Goal: Task Accomplishment & Management: Complete application form

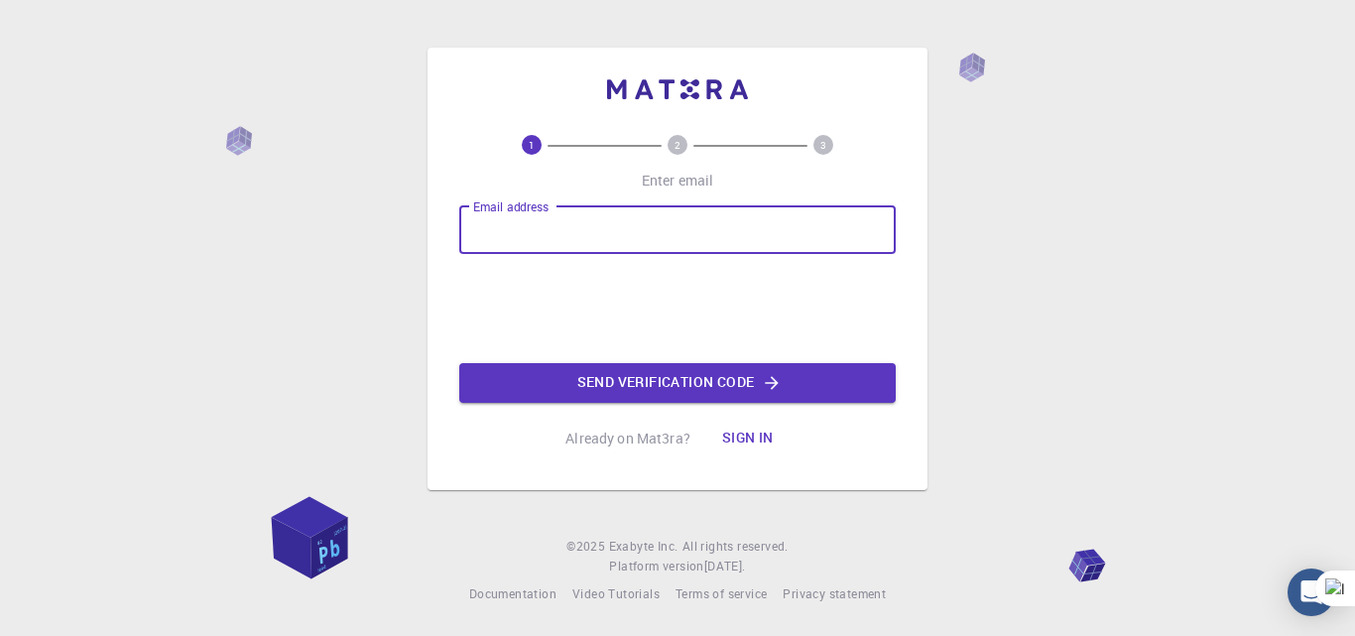
click at [600, 210] on input "Email address" at bounding box center [677, 230] width 437 height 48
type input "[EMAIL_ADDRESS][DOMAIN_NAME]"
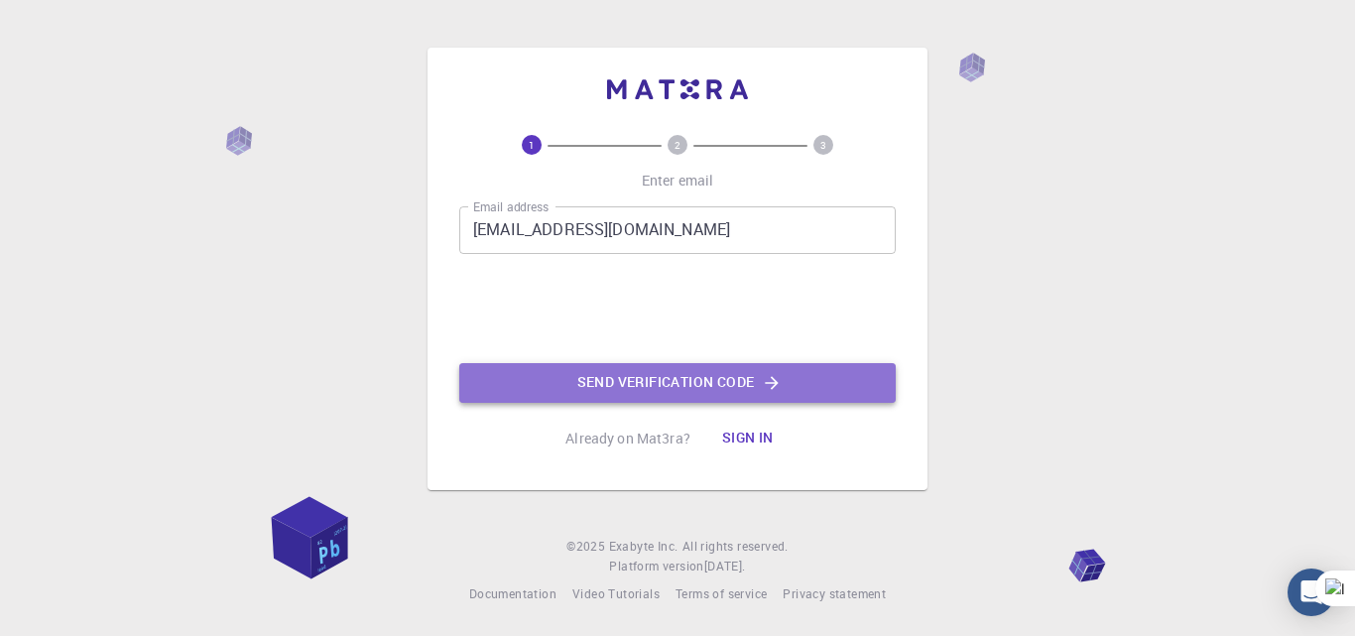
click at [639, 371] on button "Send verification code" at bounding box center [677, 383] width 437 height 40
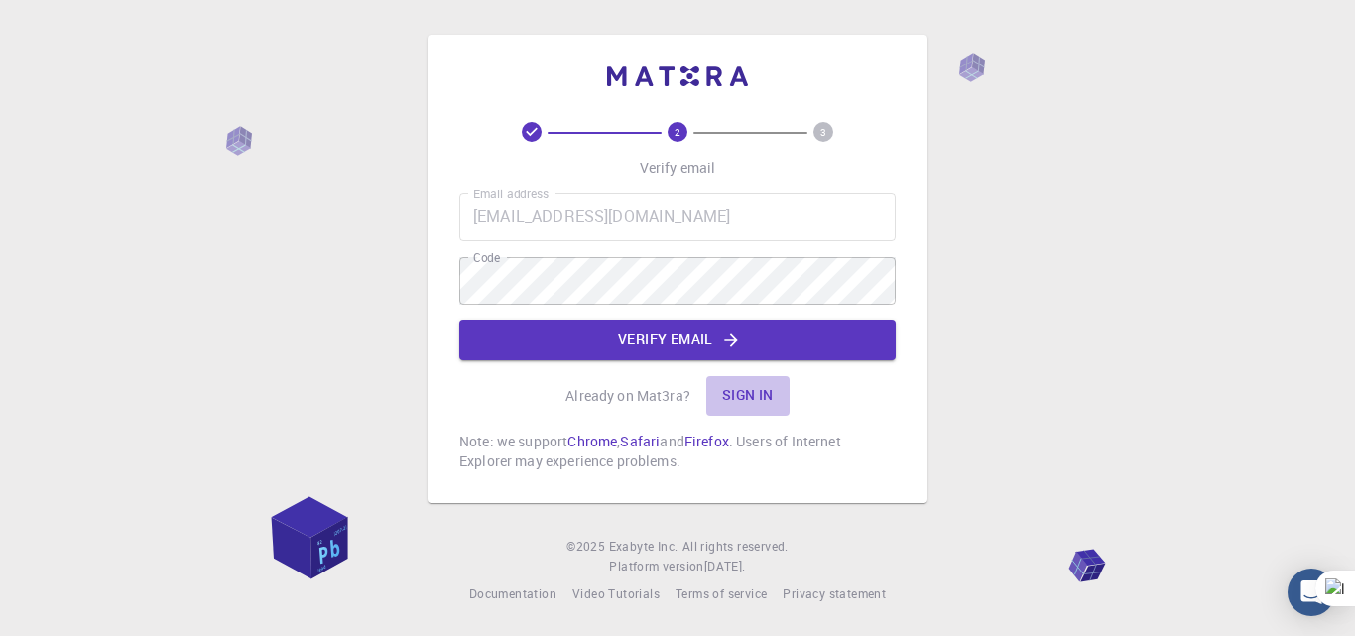
click at [748, 397] on button "Sign in" at bounding box center [748, 396] width 83 height 40
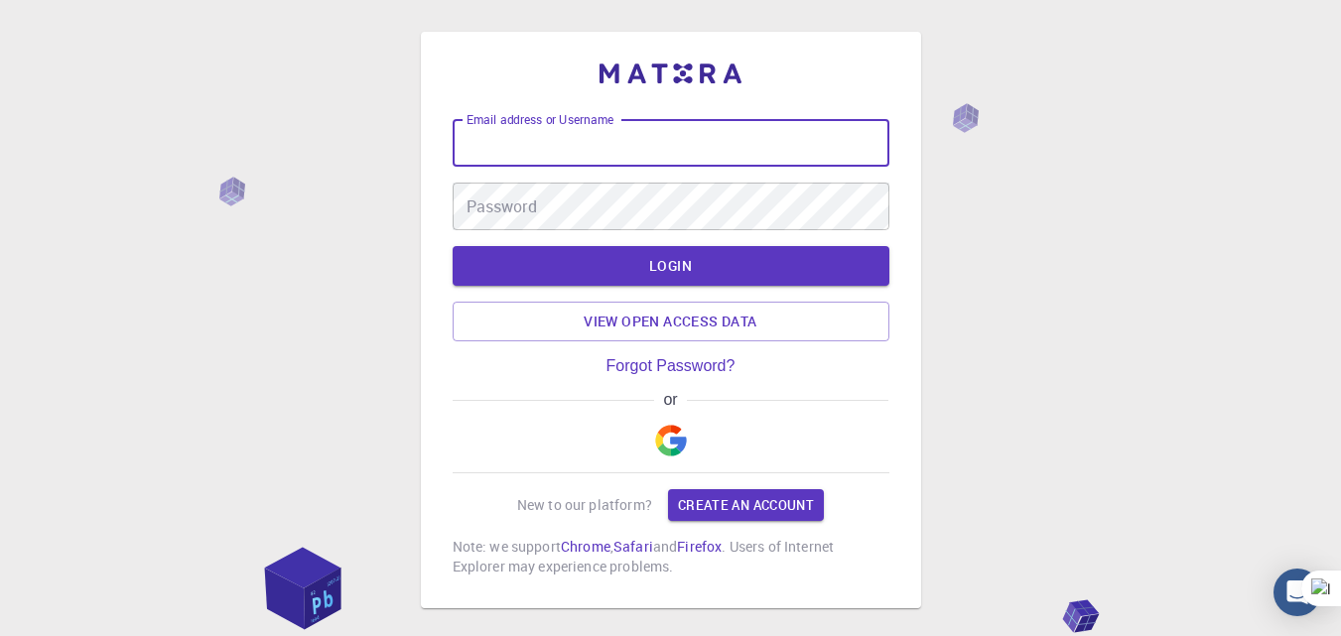
click at [703, 156] on input "Email address or Username" at bounding box center [670, 143] width 437 height 48
type input "a"
type input "Aleena"
click at [661, 421] on button "button" at bounding box center [671, 441] width 48 height 64
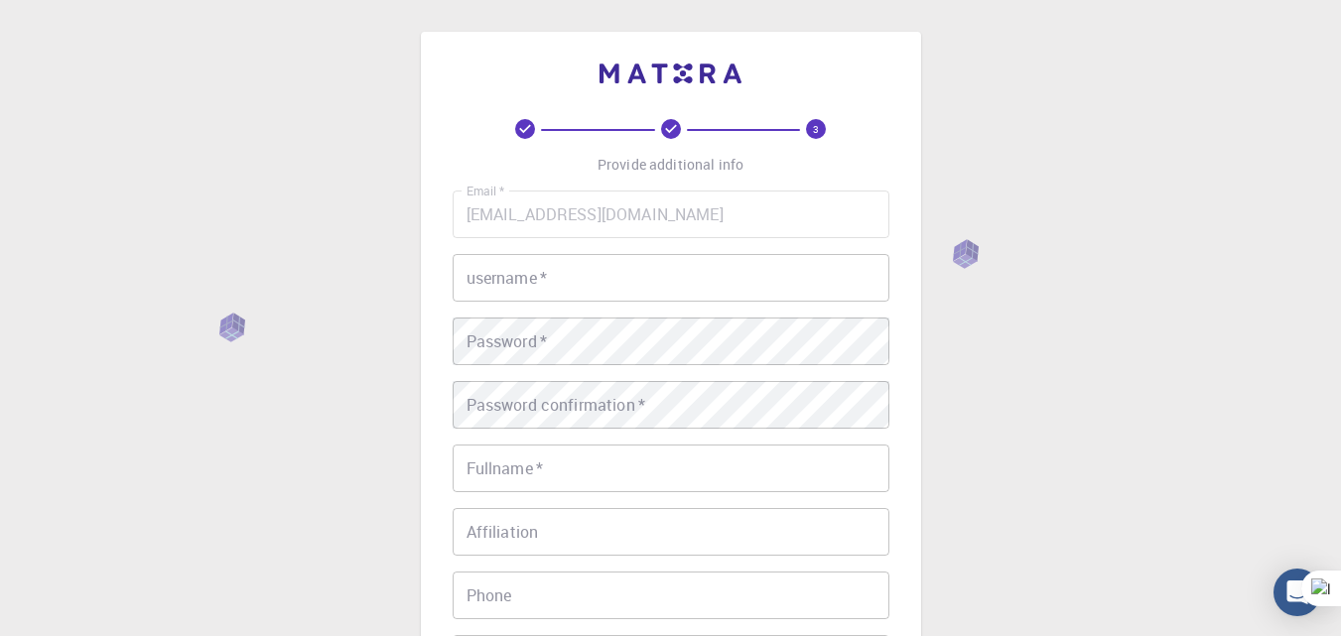
click at [569, 264] on input "username   *" at bounding box center [670, 278] width 437 height 48
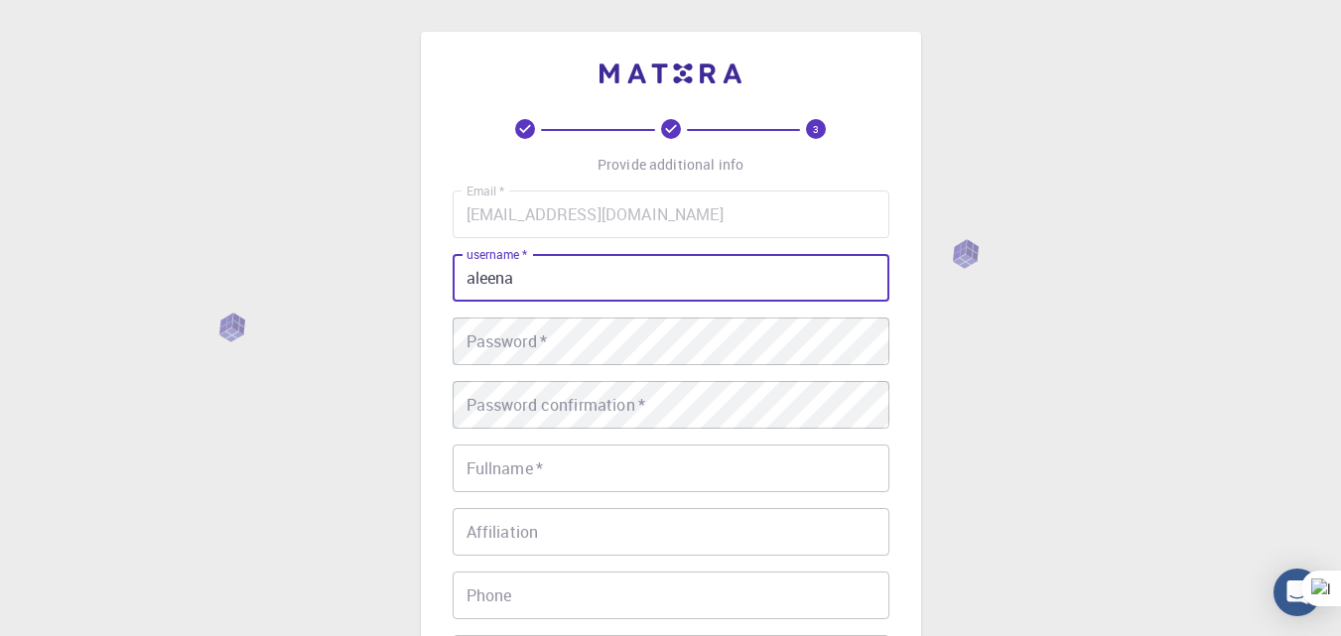
type input "aleena"
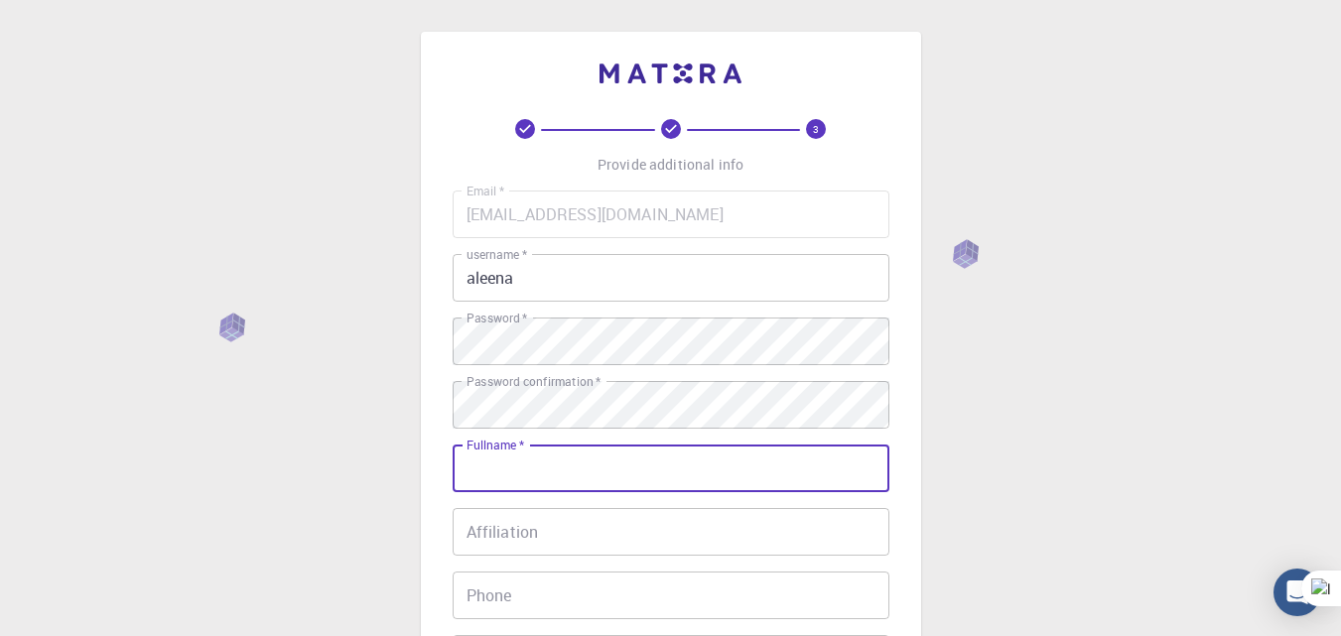
click at [721, 456] on input "Fullname   *" at bounding box center [670, 469] width 437 height 48
type input "[PERSON_NAME] [PERSON_NAME]"
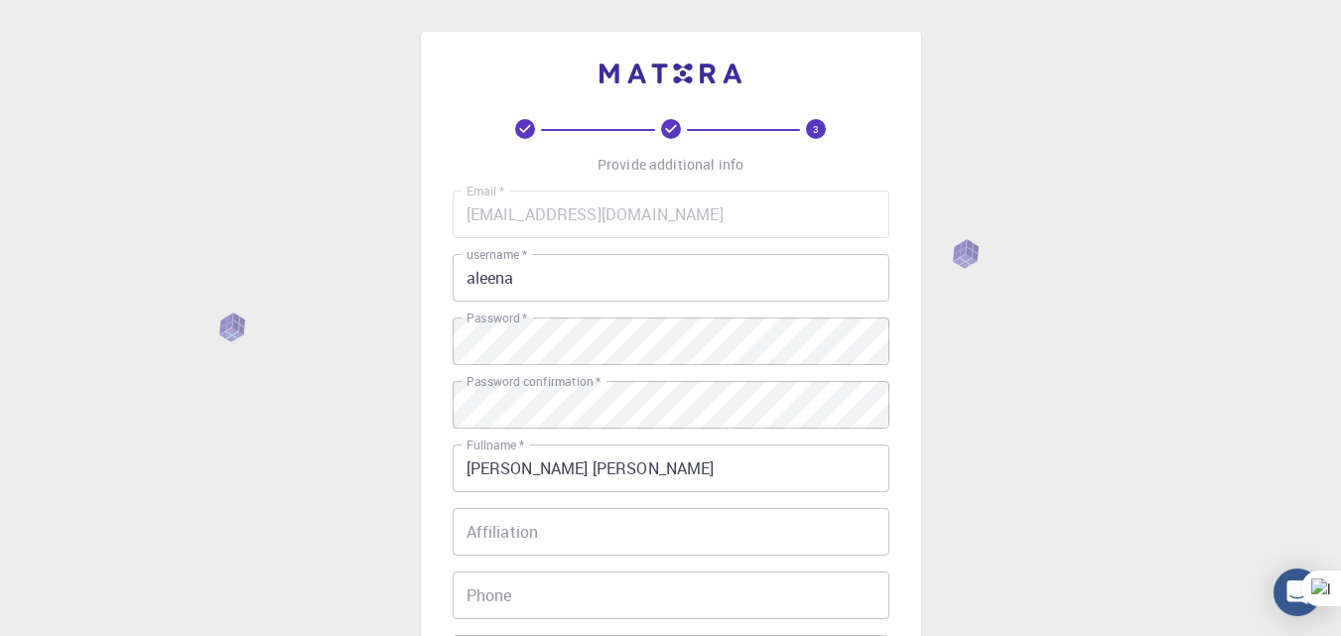
click at [1070, 433] on div "3 Provide additional info Email   * [EMAIL_ADDRESS][DOMAIN_NAME] Email   * user…" at bounding box center [670, 505] width 1341 height 1010
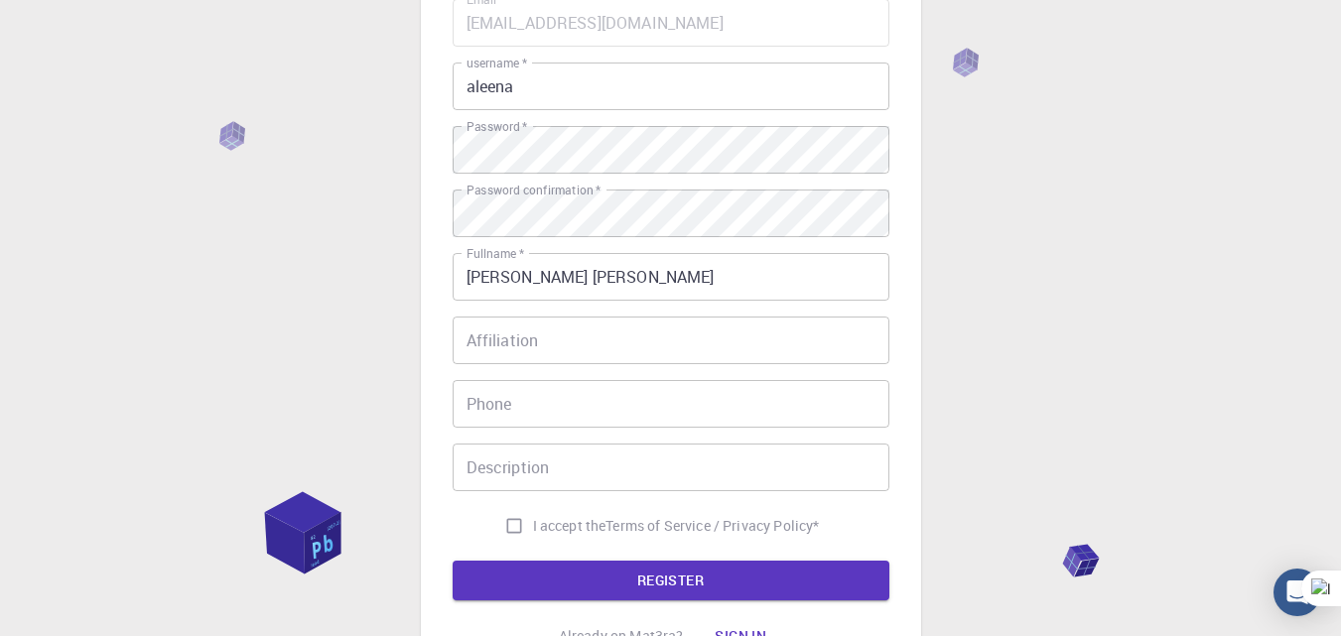
scroll to position [198, 0]
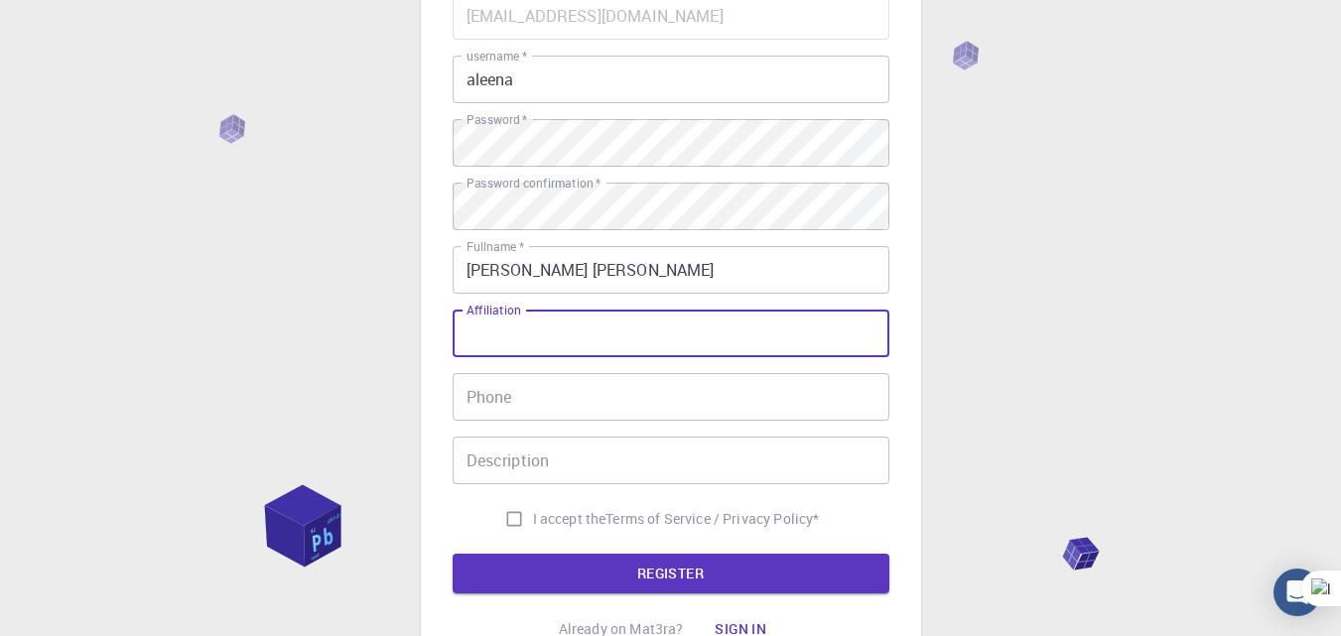
click at [661, 353] on input "Affiliation" at bounding box center [670, 334] width 437 height 48
type input "s"
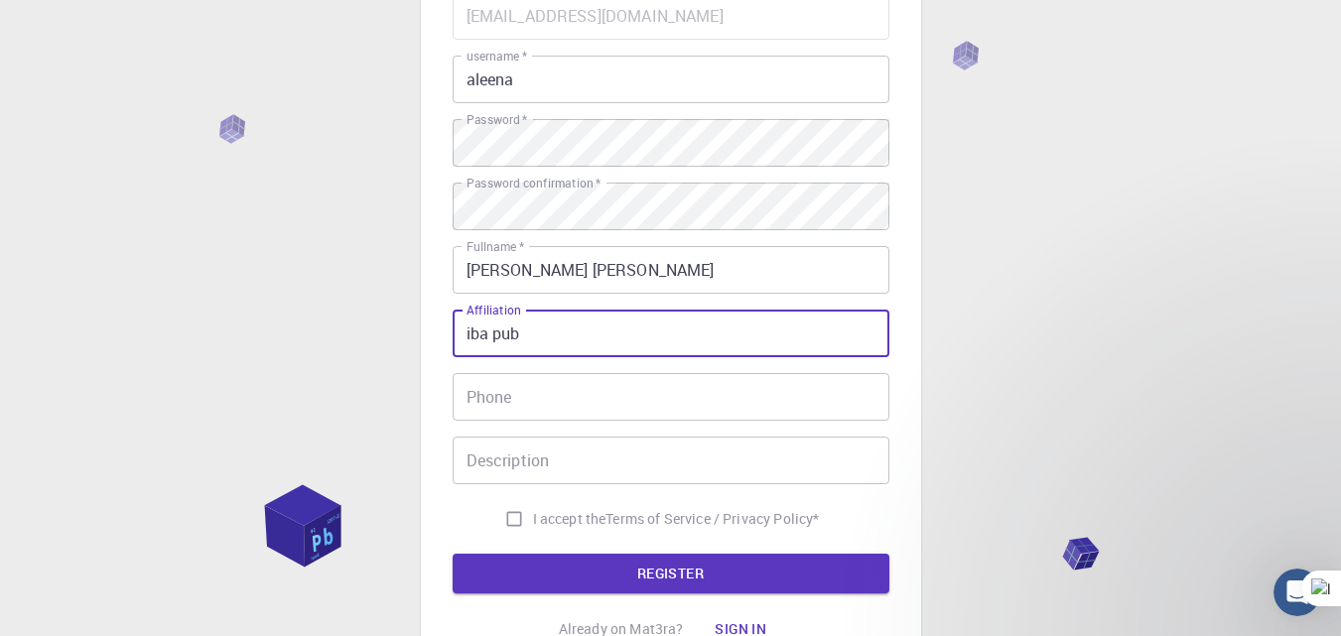
scroll to position [0, 0]
type input "iba pub"
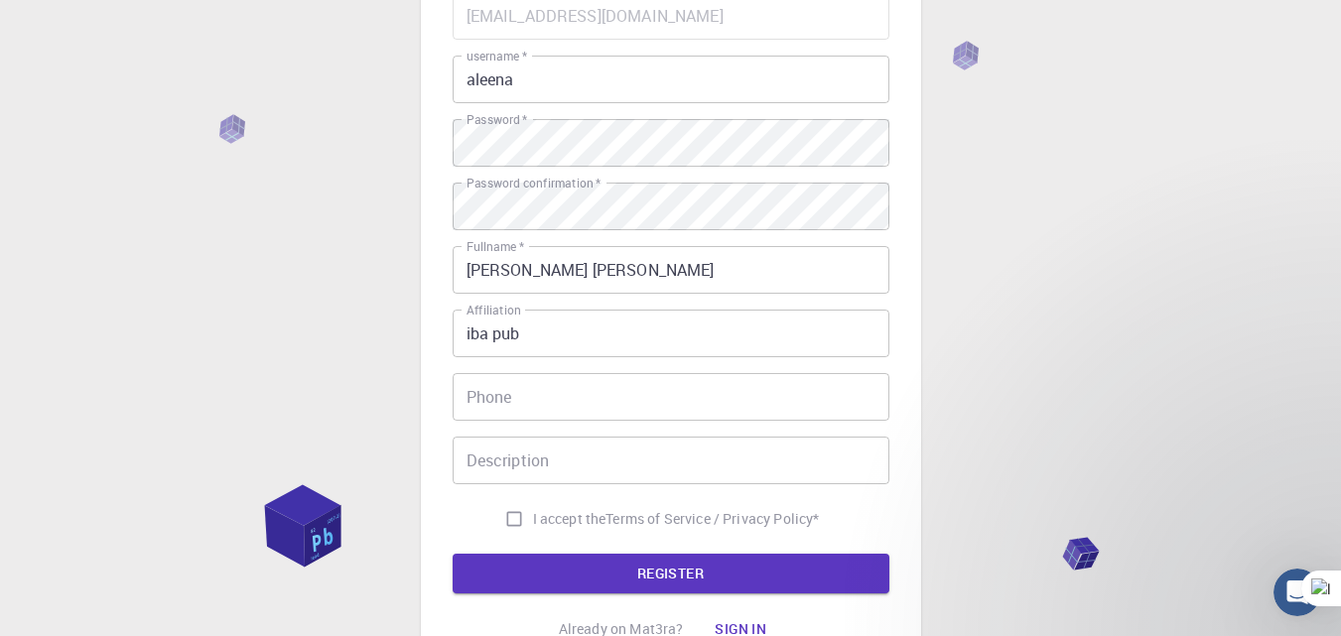
type textarea "thanks"
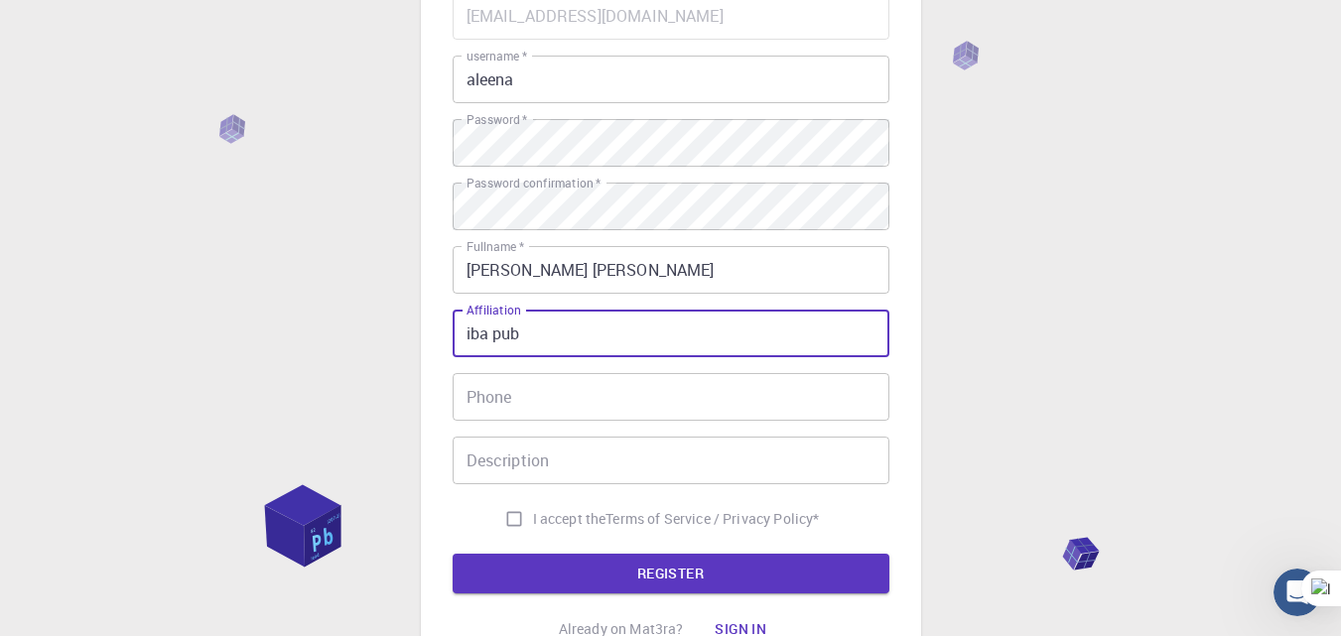
click at [637, 343] on input "iba pub" at bounding box center [670, 334] width 437 height 48
type input "iba public school"
click at [646, 402] on input "Phone" at bounding box center [670, 397] width 437 height 48
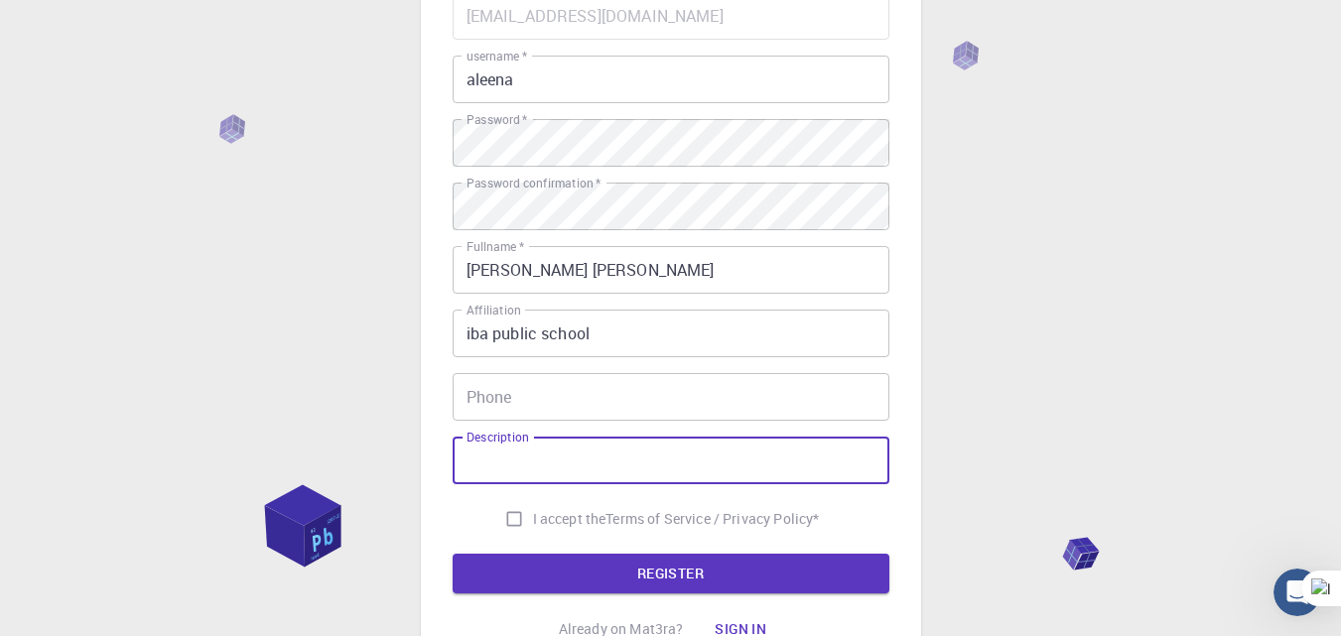
click at [629, 444] on input "Description" at bounding box center [670, 461] width 437 height 48
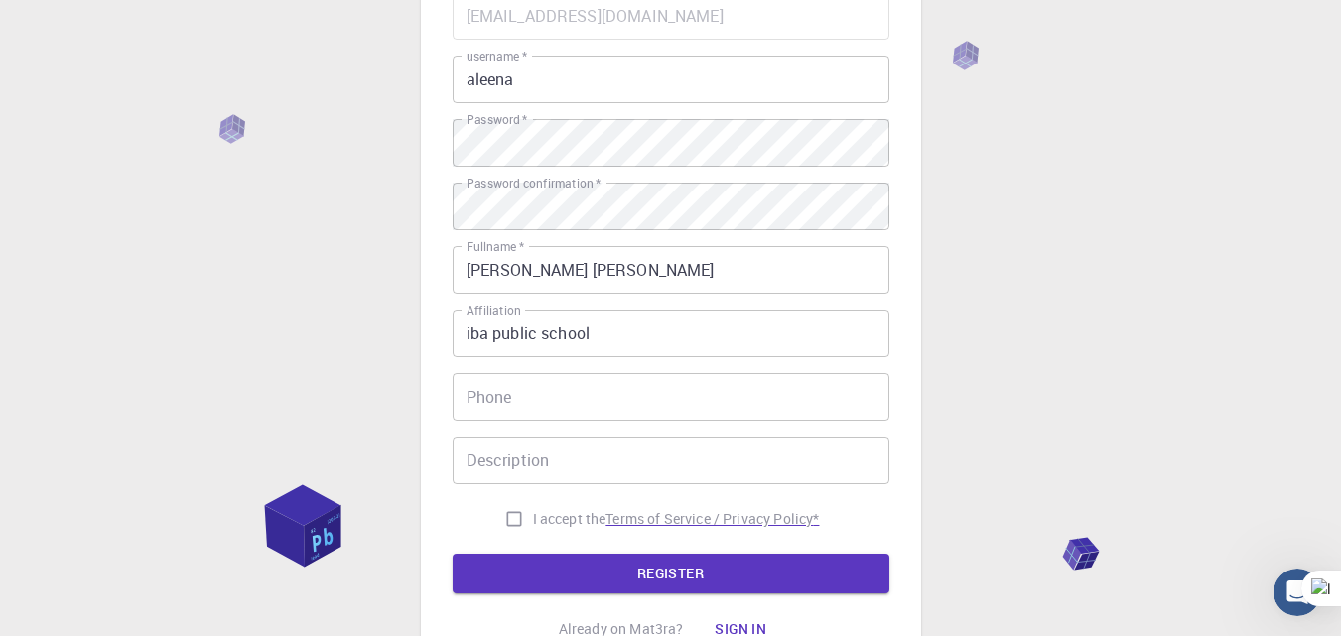
click at [605, 511] on p "Terms of Service / Privacy Policy *" at bounding box center [711, 519] width 213 height 20
